Goal: Transaction & Acquisition: Purchase product/service

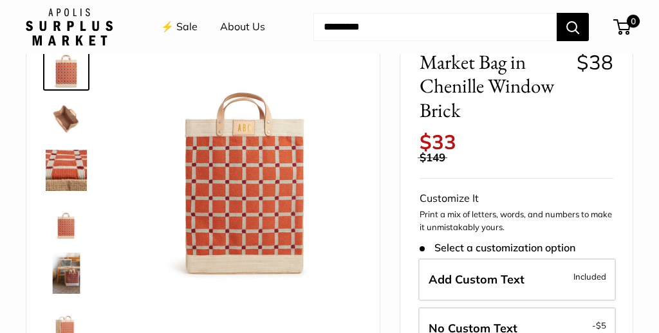
scroll to position [78, 0]
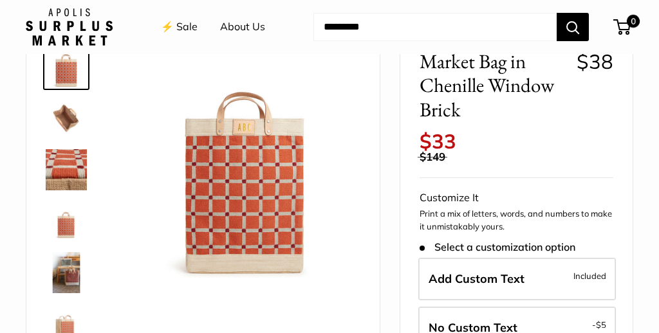
click at [68, 116] on img at bounding box center [66, 118] width 41 height 41
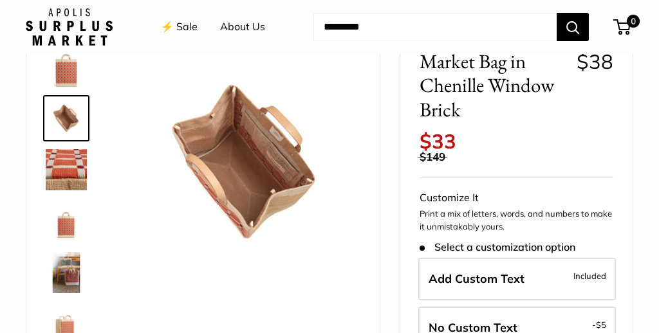
click at [68, 161] on img at bounding box center [66, 169] width 41 height 41
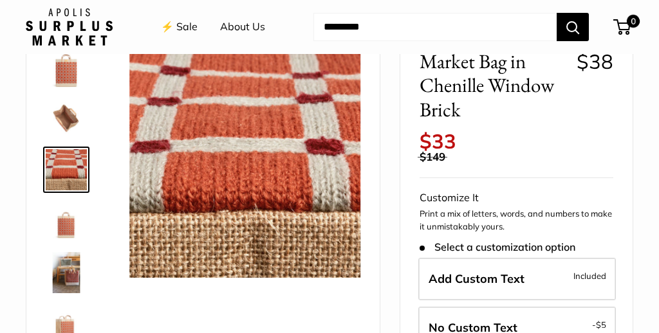
click at [59, 235] on img at bounding box center [66, 221] width 41 height 41
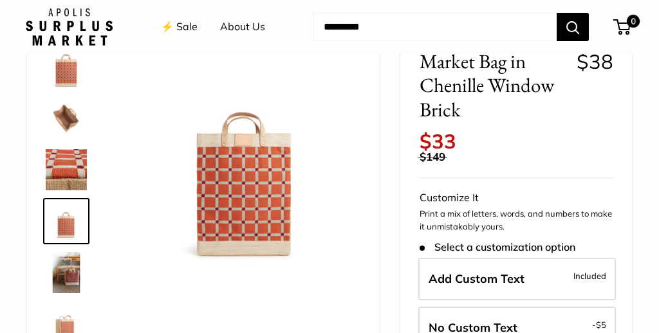
click at [64, 264] on img at bounding box center [66, 272] width 41 height 41
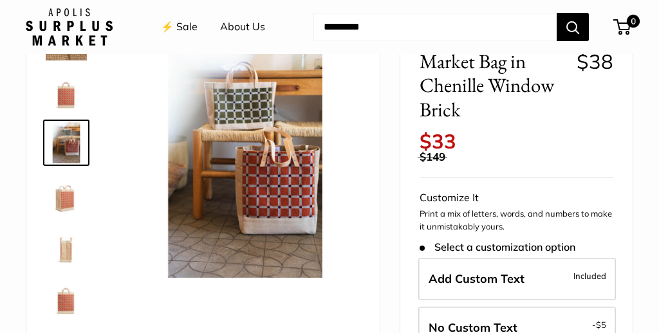
scroll to position [134, 0]
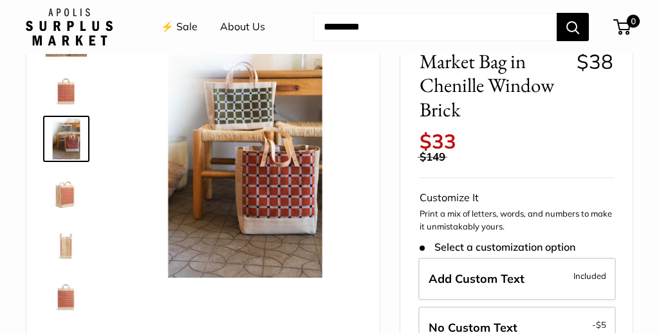
click at [60, 195] on img at bounding box center [66, 190] width 41 height 41
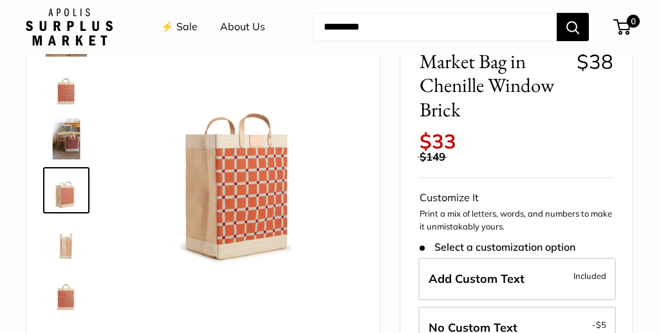
click at [66, 239] on img at bounding box center [66, 241] width 41 height 41
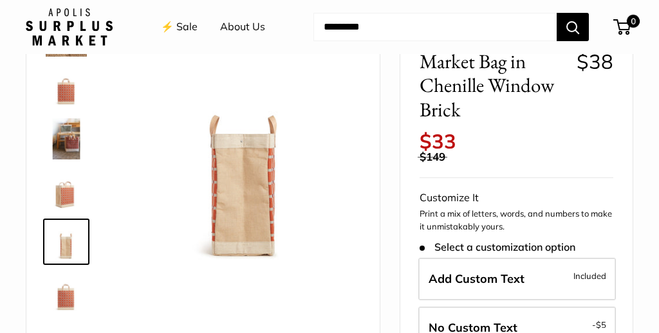
click at [62, 304] on img at bounding box center [66, 293] width 41 height 41
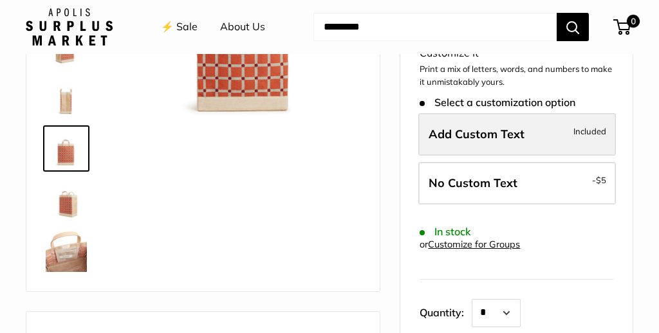
scroll to position [226, 0]
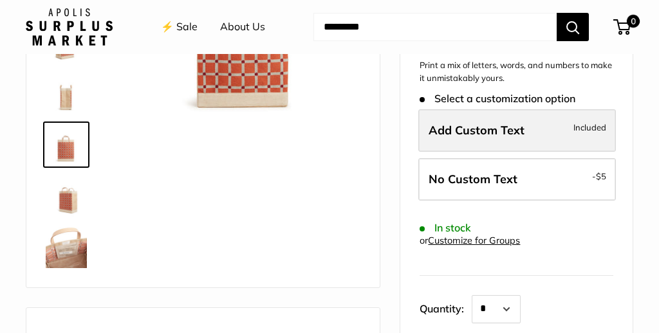
click at [498, 132] on span "Add Custom Text" at bounding box center [476, 130] width 96 height 15
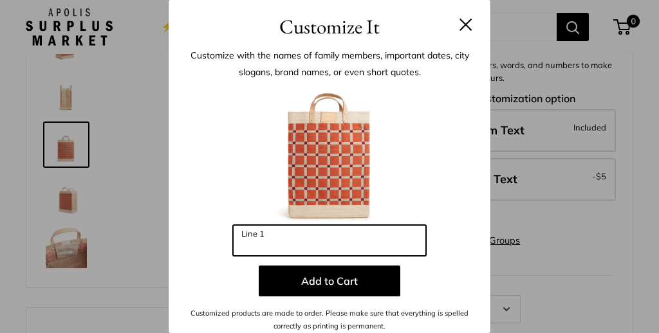
click at [322, 244] on input "Line 1" at bounding box center [329, 240] width 193 height 31
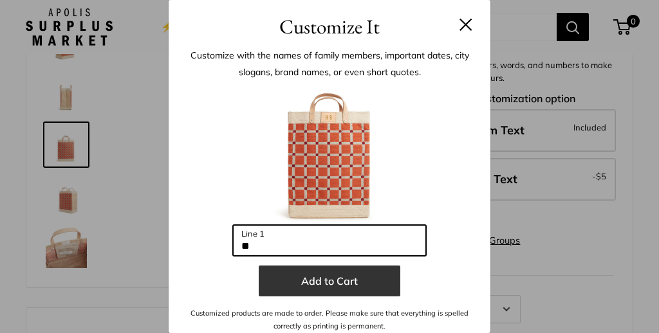
type input "**"
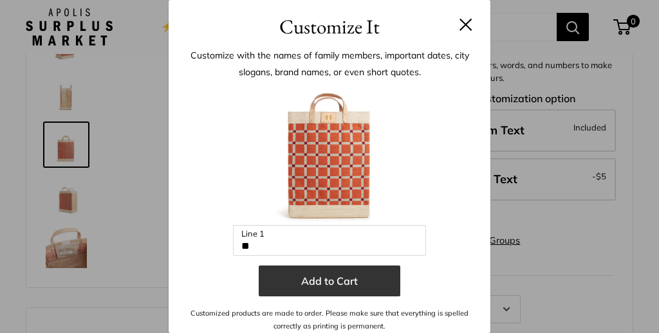
click at [334, 289] on button "Add to Cart" at bounding box center [330, 281] width 142 height 31
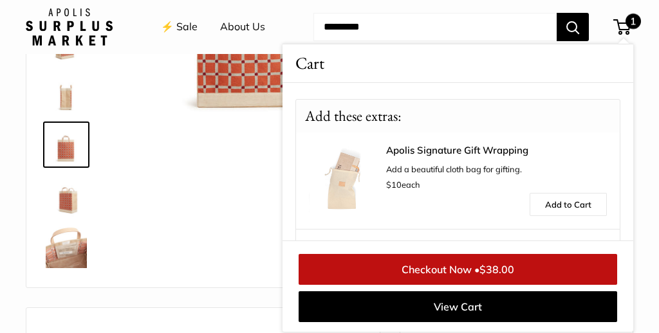
scroll to position [271, 0]
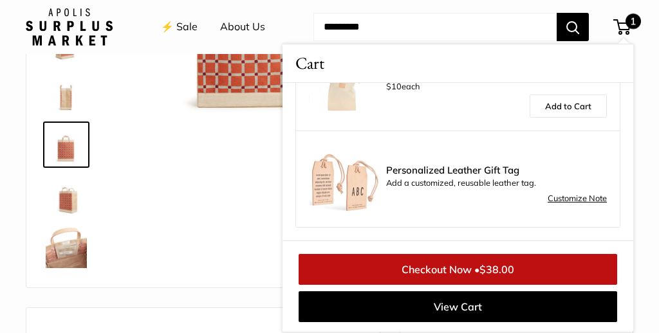
click at [229, 170] on div at bounding box center [202, 82] width 321 height 383
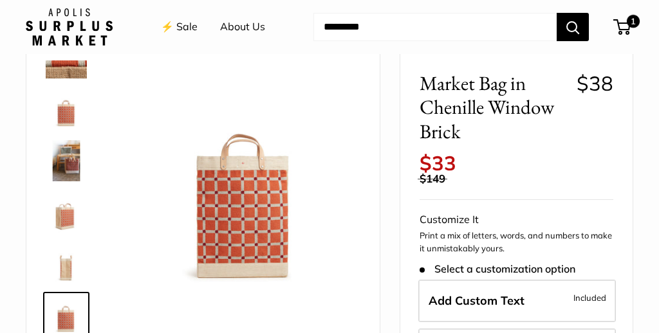
scroll to position [55, 0]
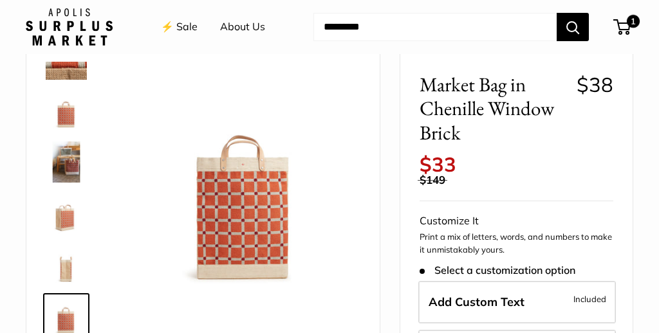
click at [243, 165] on img at bounding box center [244, 184] width 231 height 231
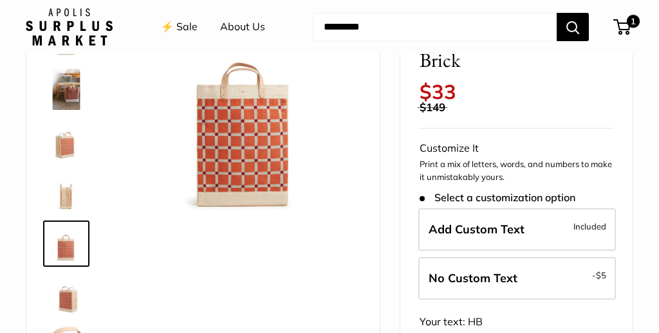
click at [66, 301] on img at bounding box center [66, 295] width 41 height 41
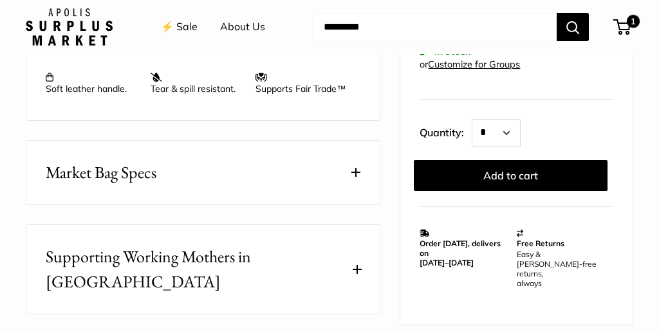
scroll to position [688, 0]
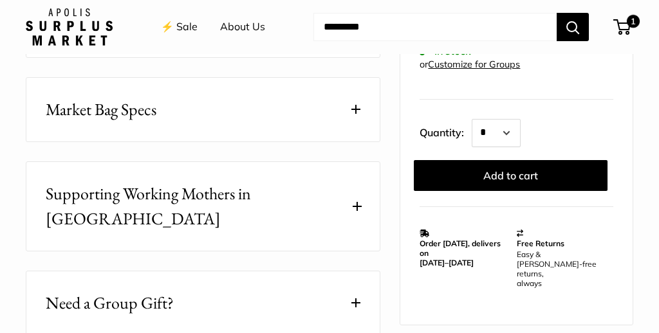
click at [356, 111] on span at bounding box center [355, 109] width 9 height 9
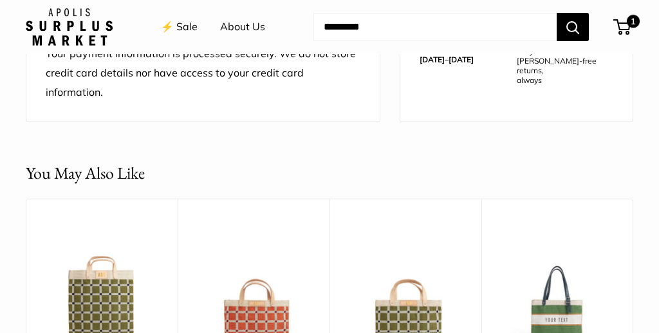
scroll to position [1242, 0]
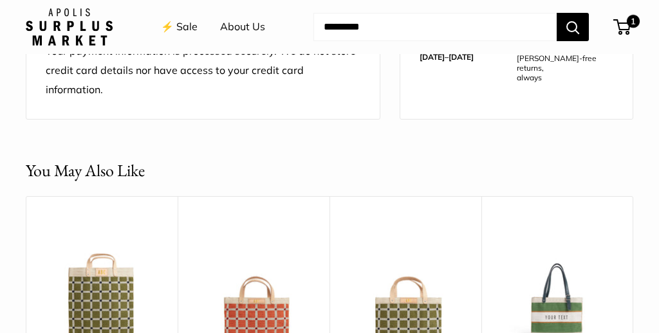
click at [179, 26] on link "⚡️ Sale" at bounding box center [179, 26] width 37 height 19
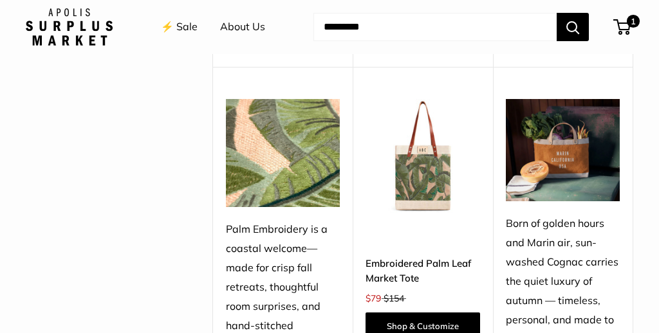
scroll to position [796, 0]
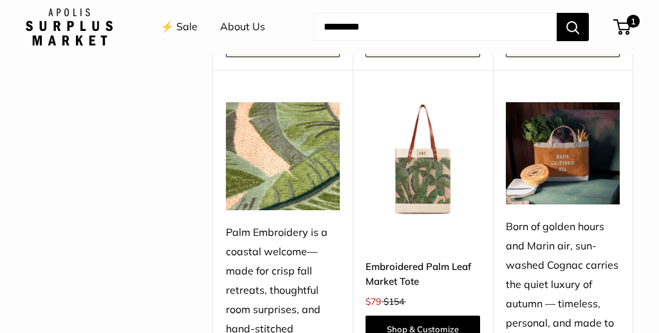
click at [0, 0] on img at bounding box center [0, 0] width 0 height 0
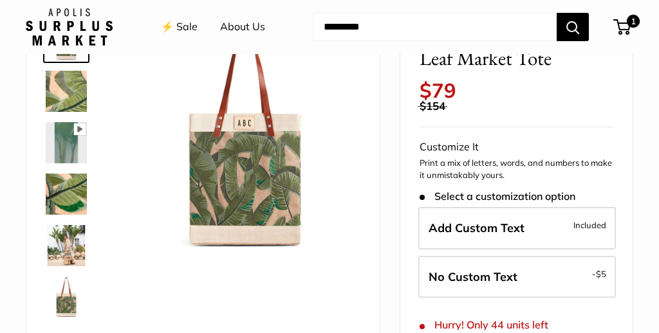
scroll to position [106, 0]
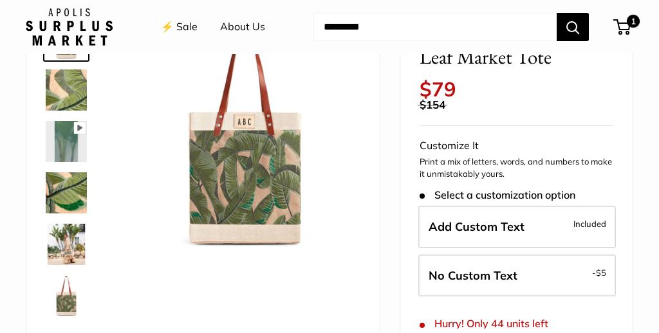
click at [51, 197] on img at bounding box center [66, 192] width 41 height 41
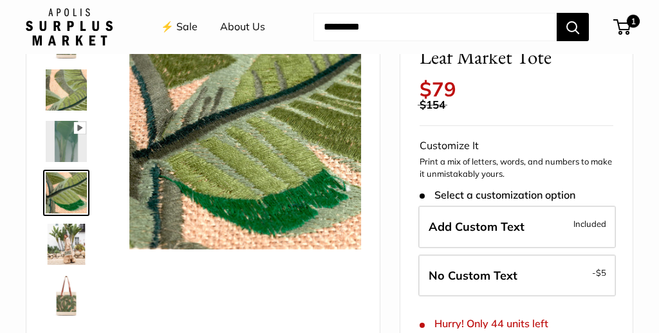
click at [61, 248] on img at bounding box center [66, 244] width 41 height 41
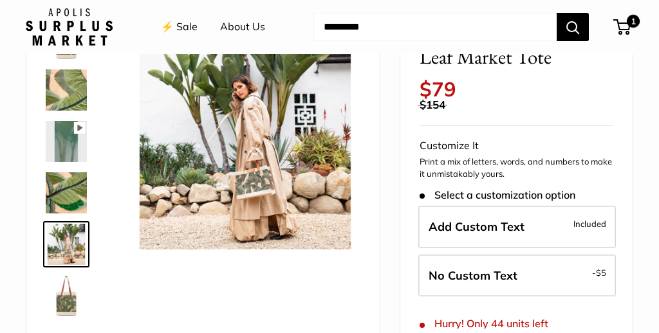
click at [64, 304] on img at bounding box center [66, 295] width 41 height 41
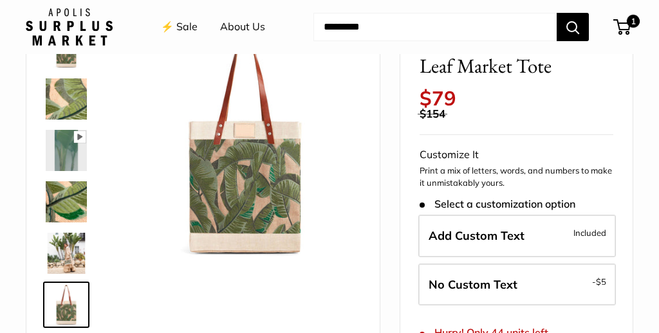
scroll to position [98, 0]
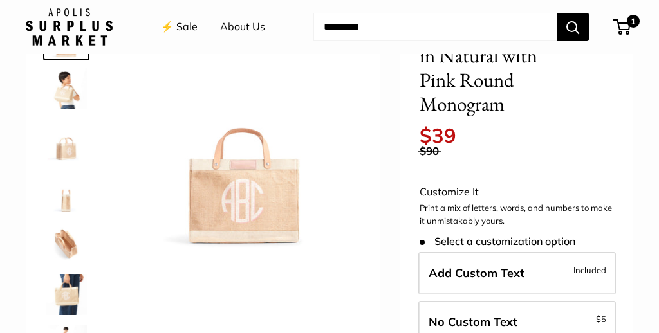
scroll to position [105, 0]
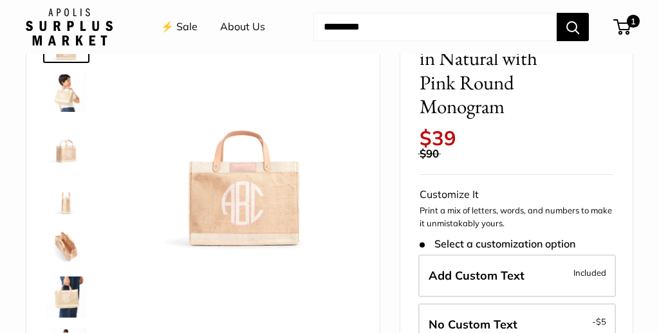
click at [68, 89] on img at bounding box center [66, 91] width 41 height 41
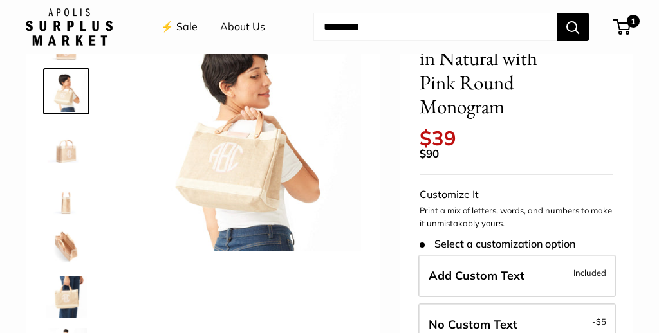
click at [60, 147] on img at bounding box center [66, 142] width 41 height 41
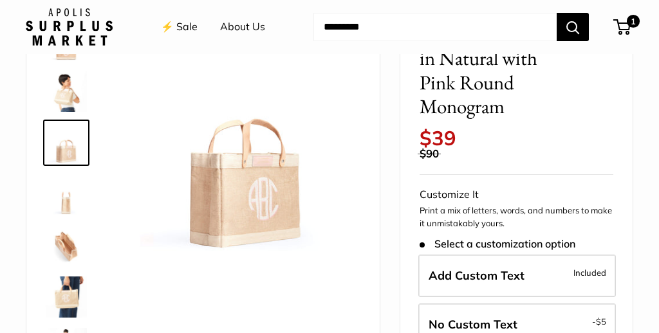
click at [64, 201] on img at bounding box center [66, 194] width 41 height 41
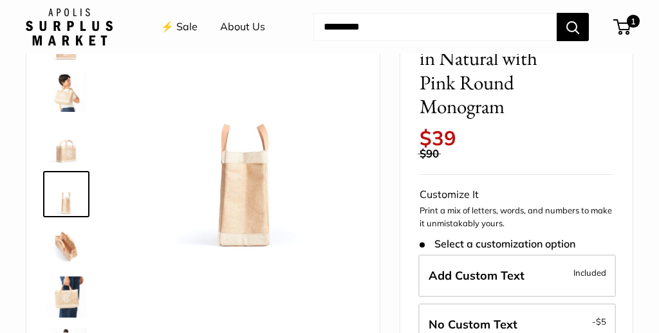
click at [62, 257] on img at bounding box center [66, 245] width 41 height 41
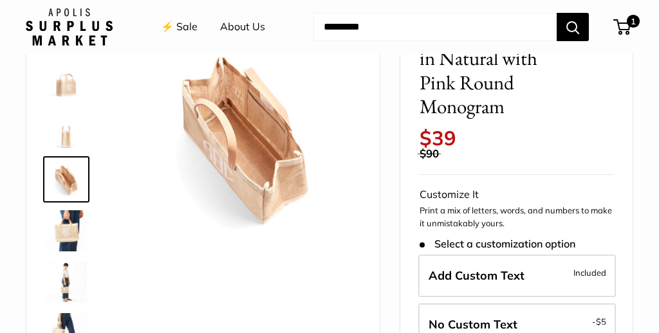
click at [64, 239] on img at bounding box center [66, 230] width 41 height 41
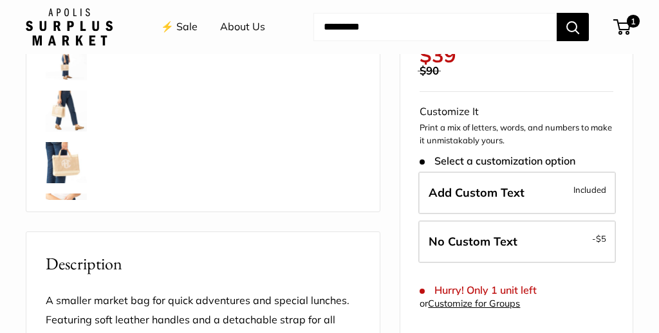
scroll to position [301, 0]
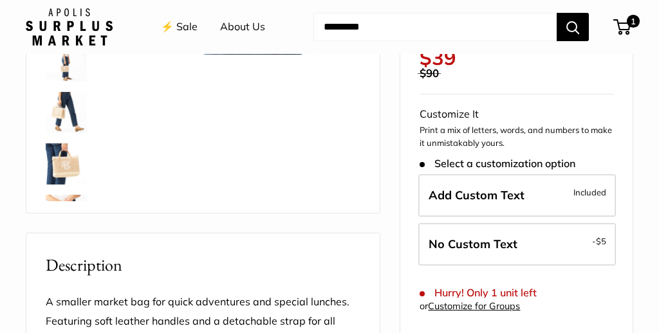
click at [59, 195] on img at bounding box center [66, 215] width 41 height 41
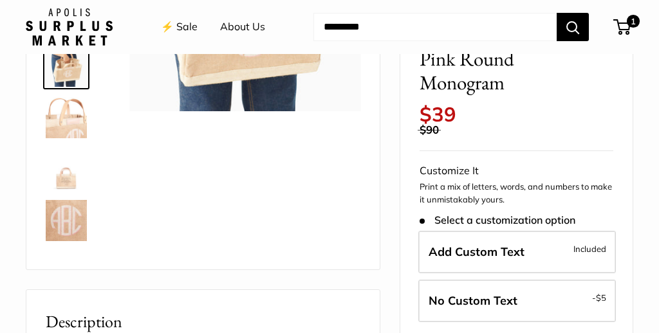
scroll to position [242, 0]
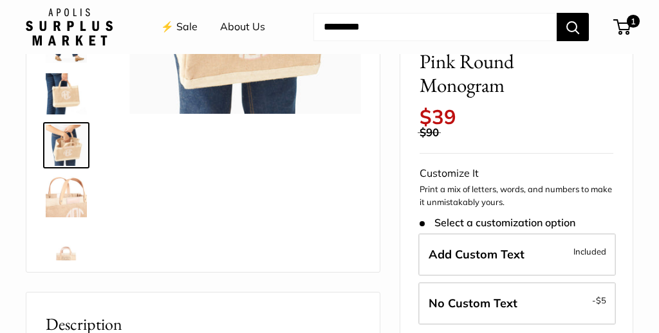
click at [73, 142] on img at bounding box center [66, 145] width 41 height 41
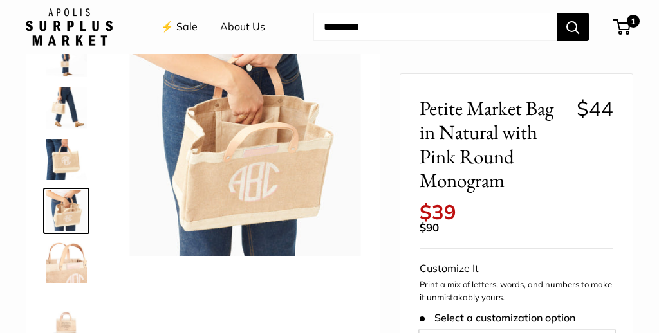
scroll to position [99, 0]
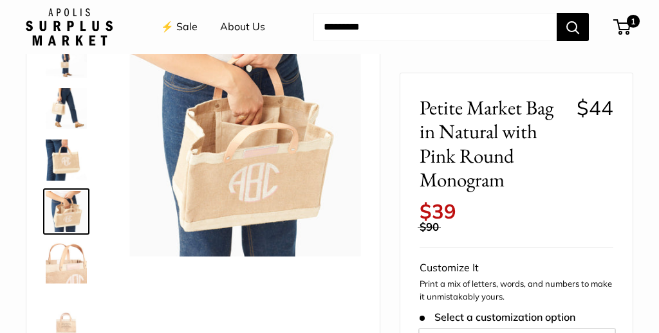
click at [62, 151] on img at bounding box center [66, 160] width 41 height 41
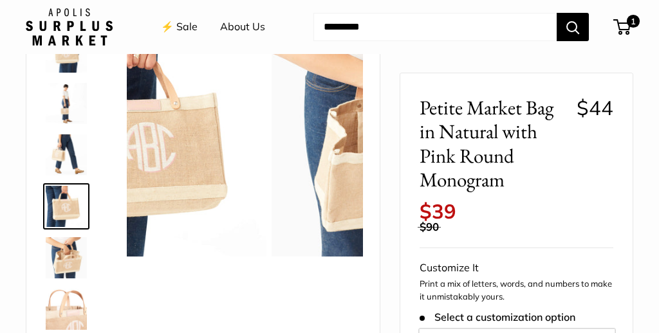
scroll to position [246, 0]
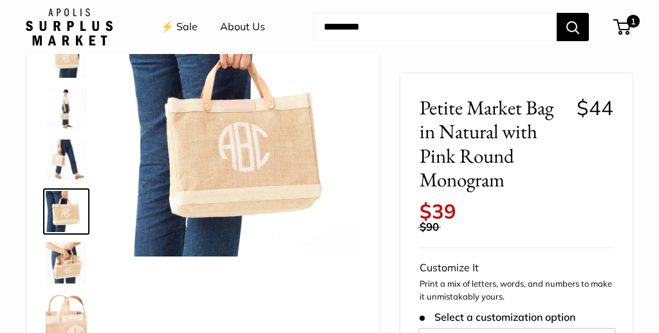
click at [50, 248] on img at bounding box center [66, 262] width 41 height 41
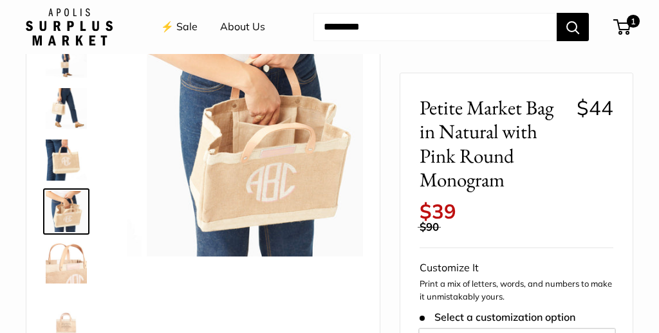
scroll to position [340, 0]
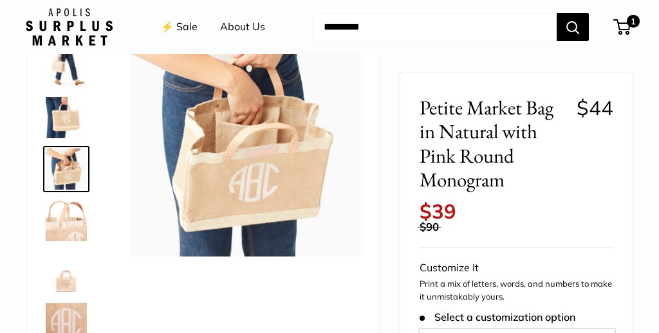
click at [66, 231] on img at bounding box center [66, 220] width 41 height 41
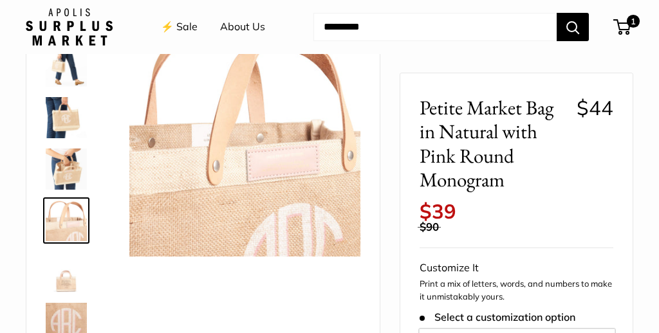
click at [65, 286] on img at bounding box center [66, 272] width 41 height 41
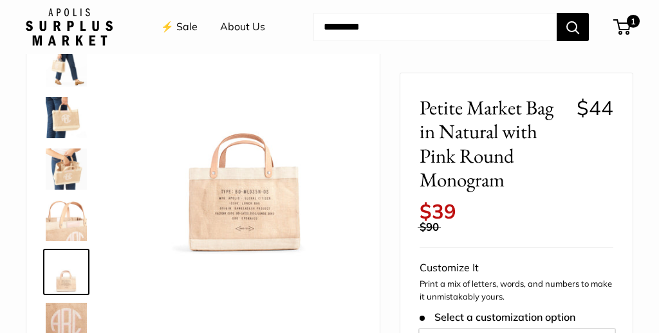
click at [72, 311] on img at bounding box center [66, 323] width 41 height 41
